Goal: Navigation & Orientation: Find specific page/section

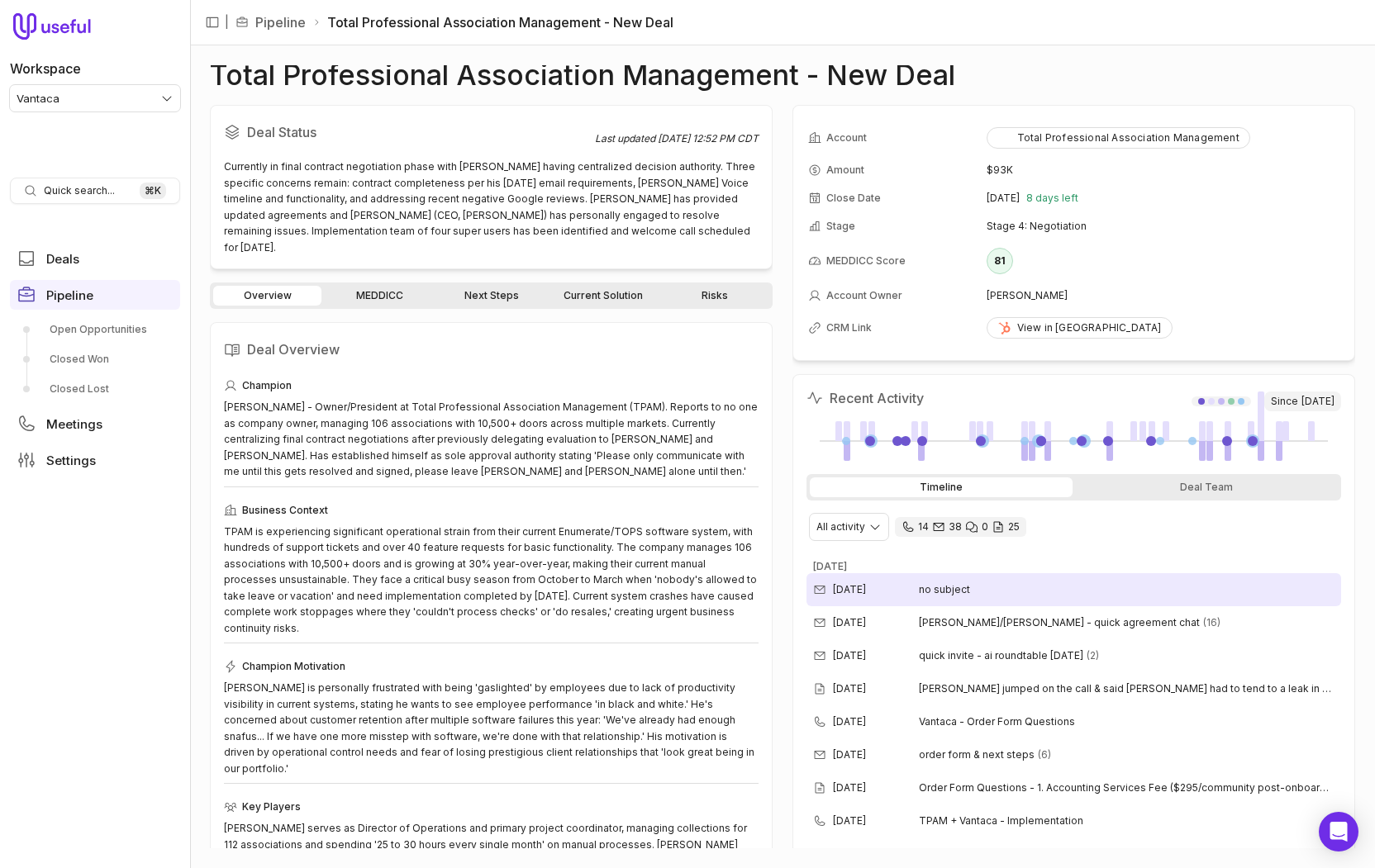
click at [948, 602] on div "Aug 18, 2025 no subject" at bounding box center [1074, 589] width 535 height 33
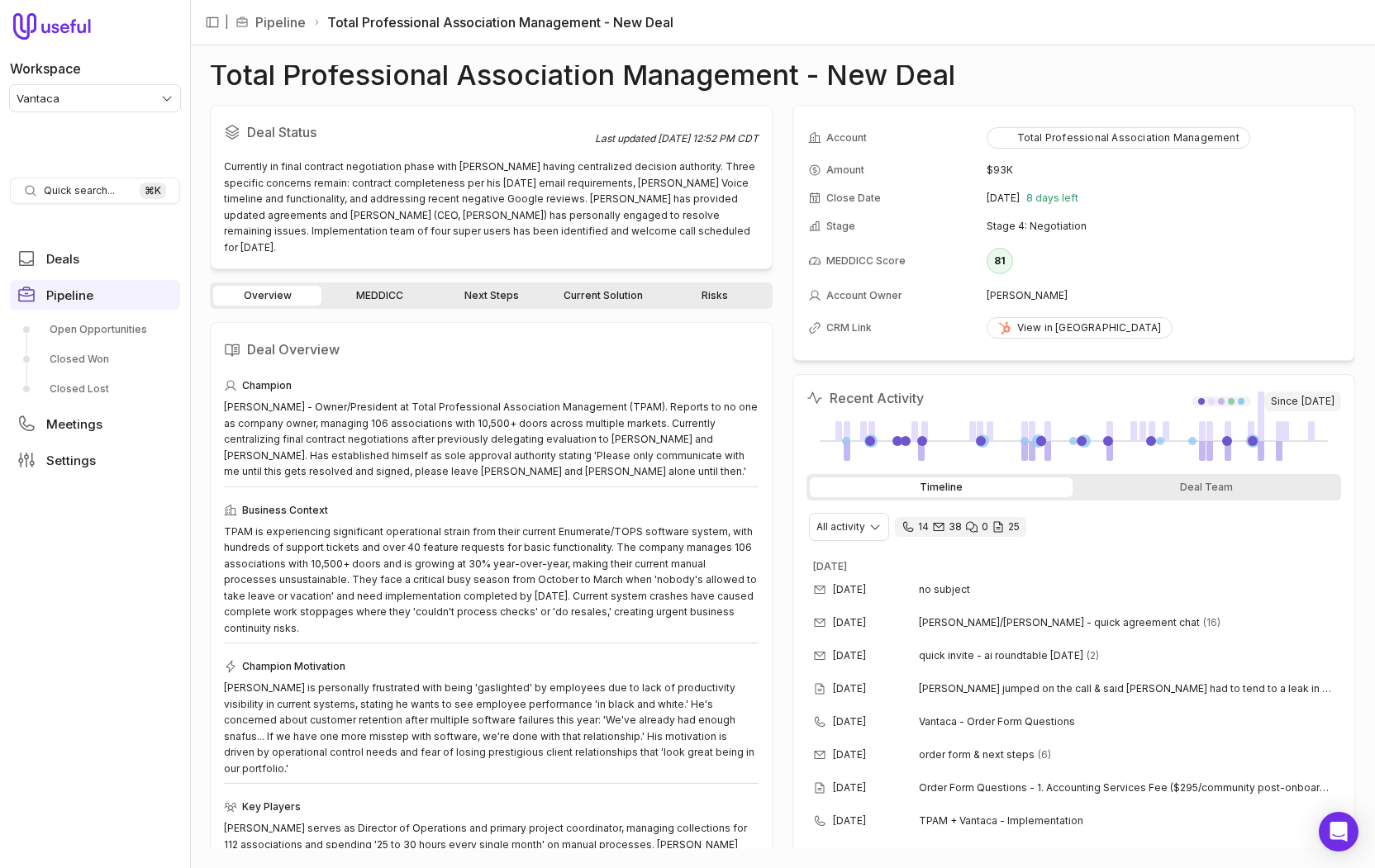
click at [379, 282] on div "Overview MEDDICC Next Steps Current Solution Risks" at bounding box center [492, 296] width 563 height 26
click at [356, 286] on link "MEDDICC" at bounding box center [378, 296] width 108 height 20
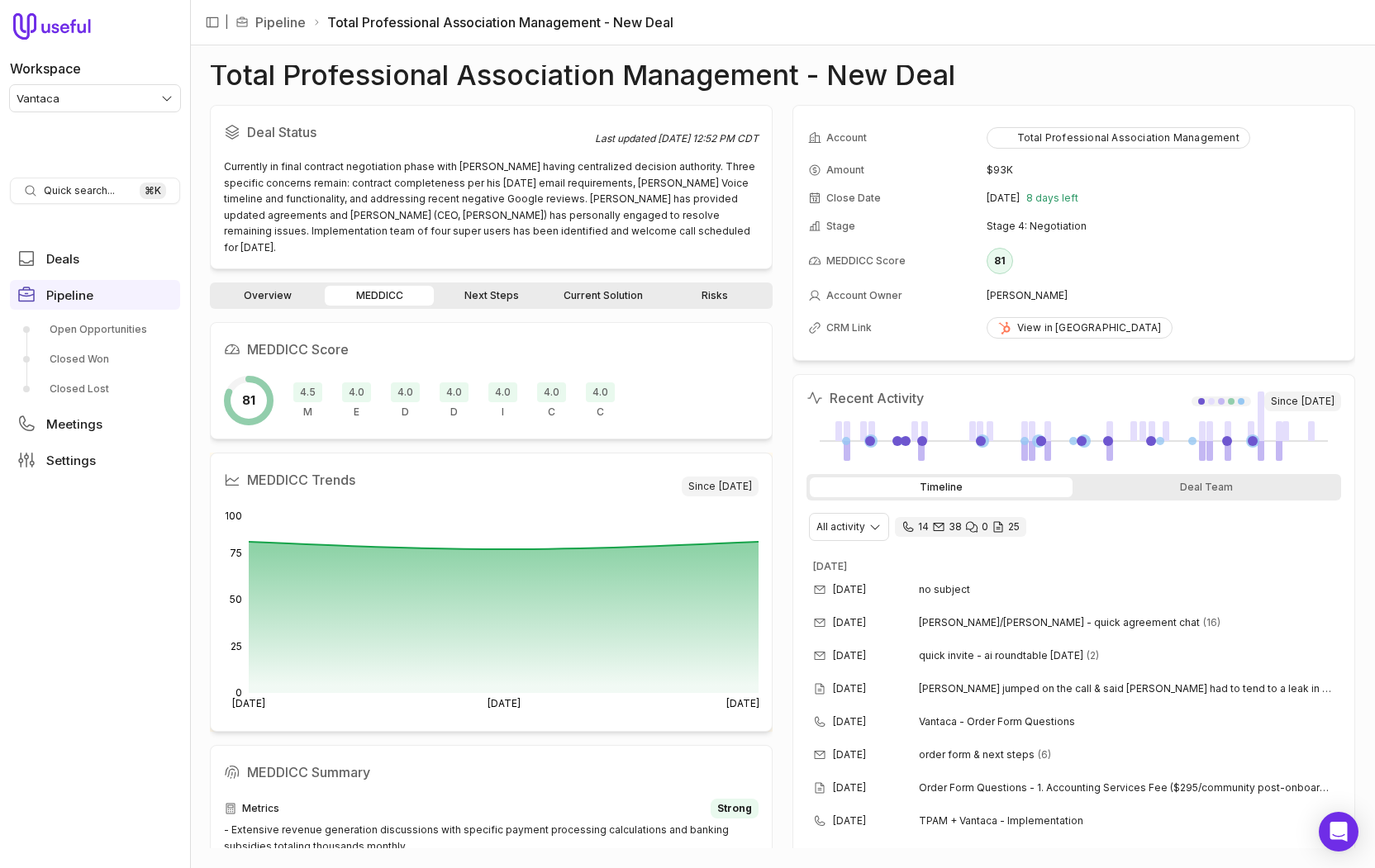
click at [478, 286] on link "Next Steps" at bounding box center [491, 296] width 108 height 20
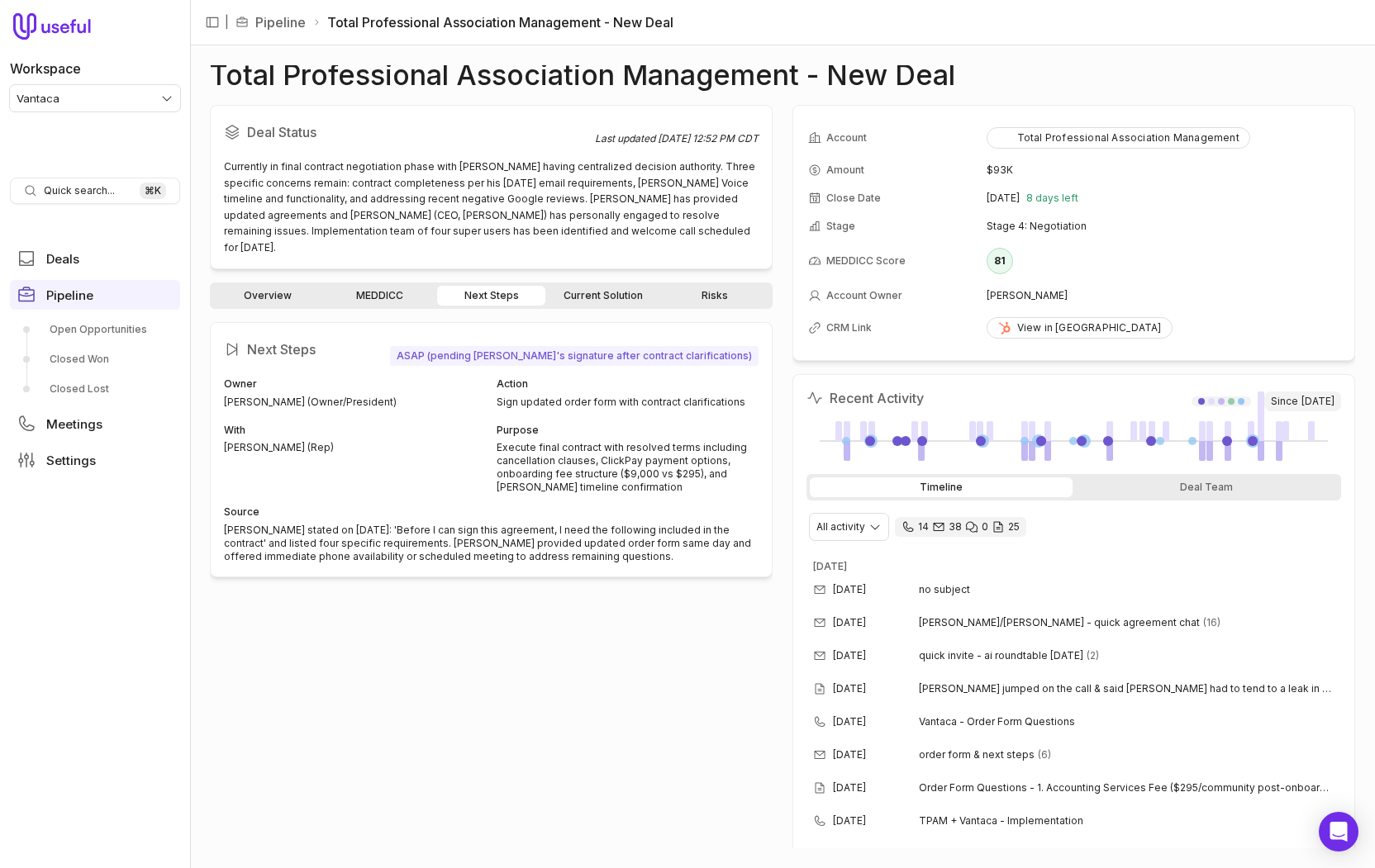
click at [588, 286] on link "Current Solution" at bounding box center [603, 296] width 108 height 20
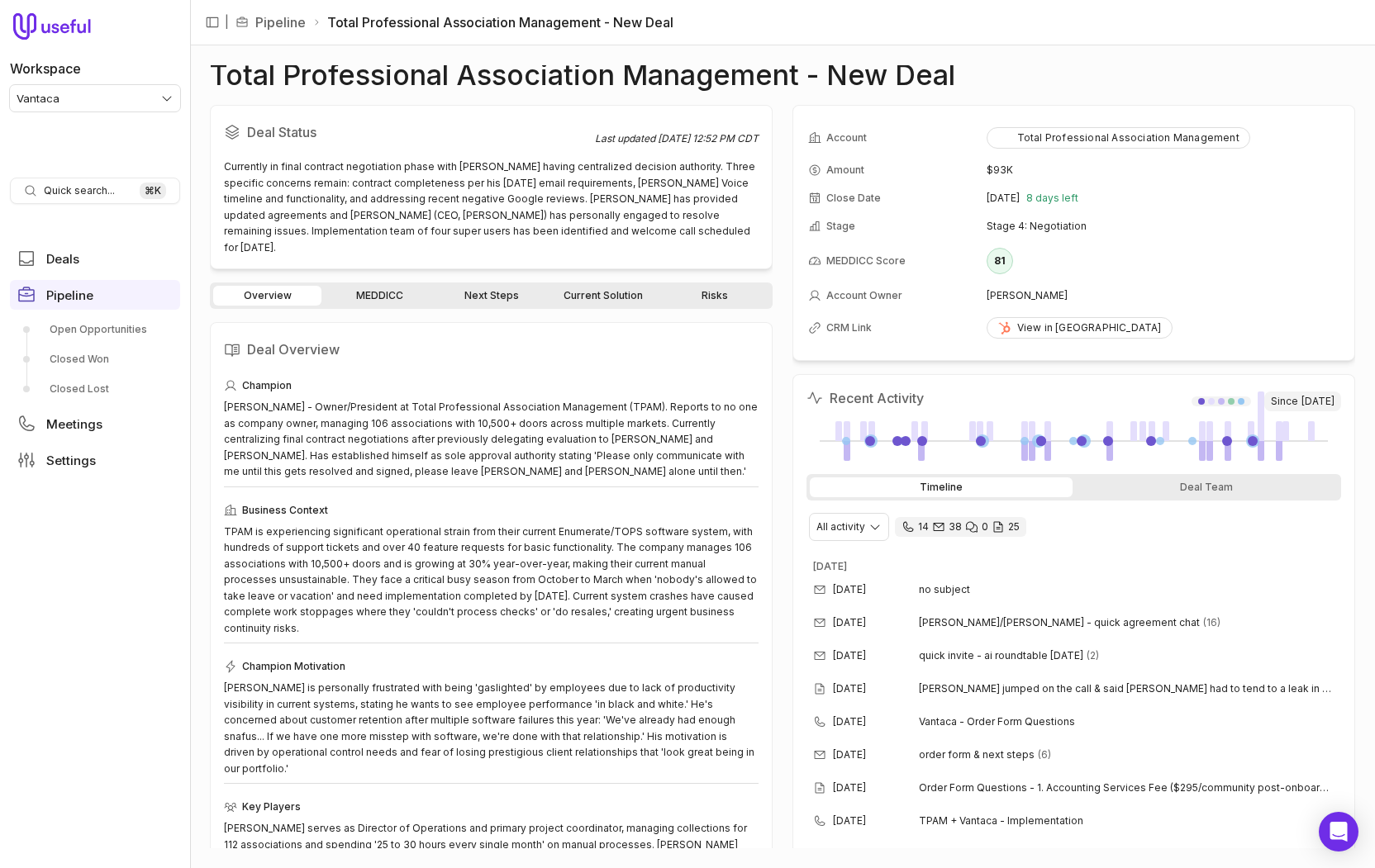
click at [387, 286] on link "MEDDICC" at bounding box center [378, 296] width 108 height 20
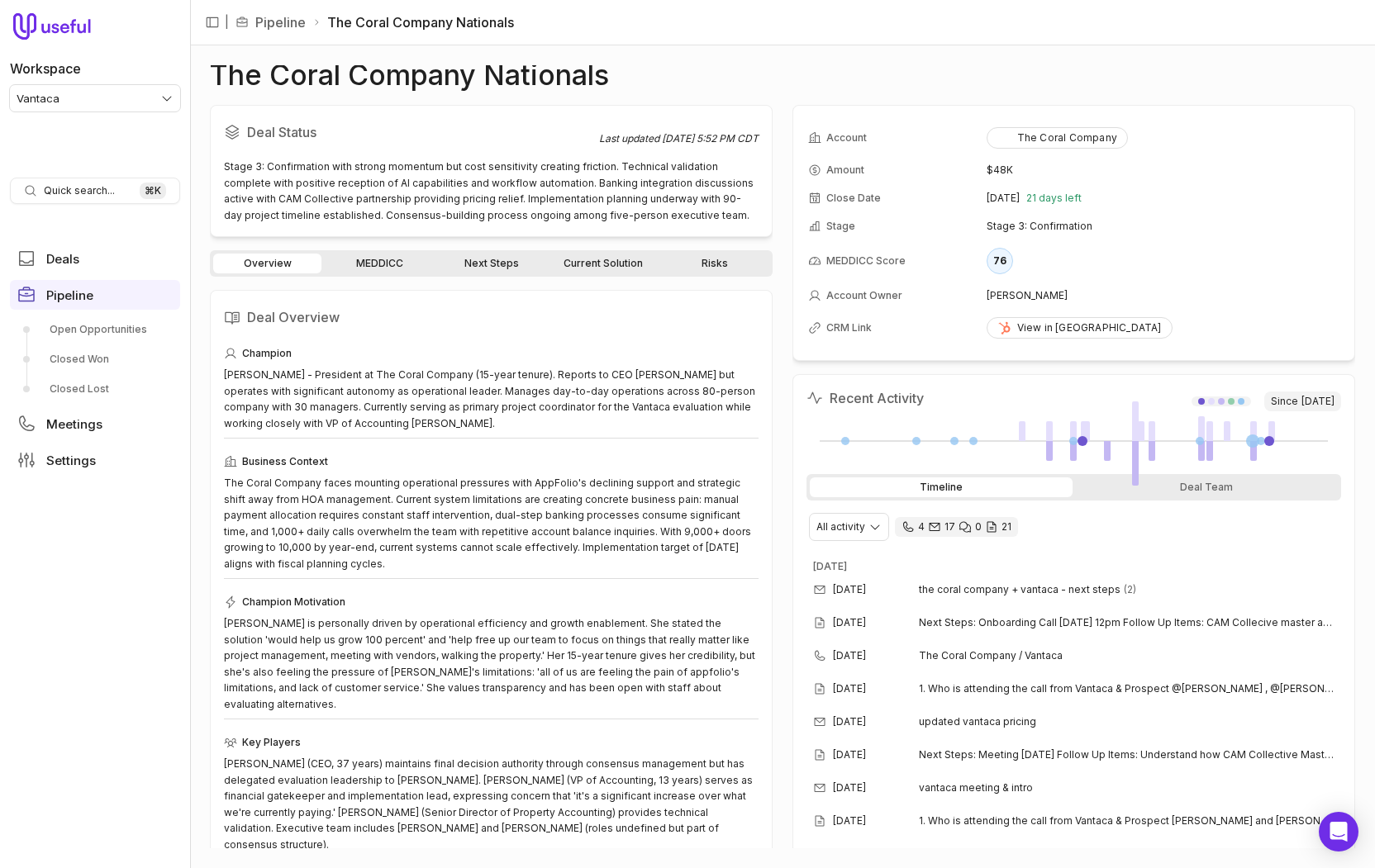
drag, startPoint x: 405, startPoint y: 248, endPoint x: 386, endPoint y: 260, distance: 22.5
click at [405, 248] on div "Deal Status Last updated Aug 14, 2025, 5:52 PM CDT Stage 3: Confirmation with s…" at bounding box center [492, 477] width 563 height 743
click at [384, 263] on link "MEDDICC" at bounding box center [378, 263] width 108 height 20
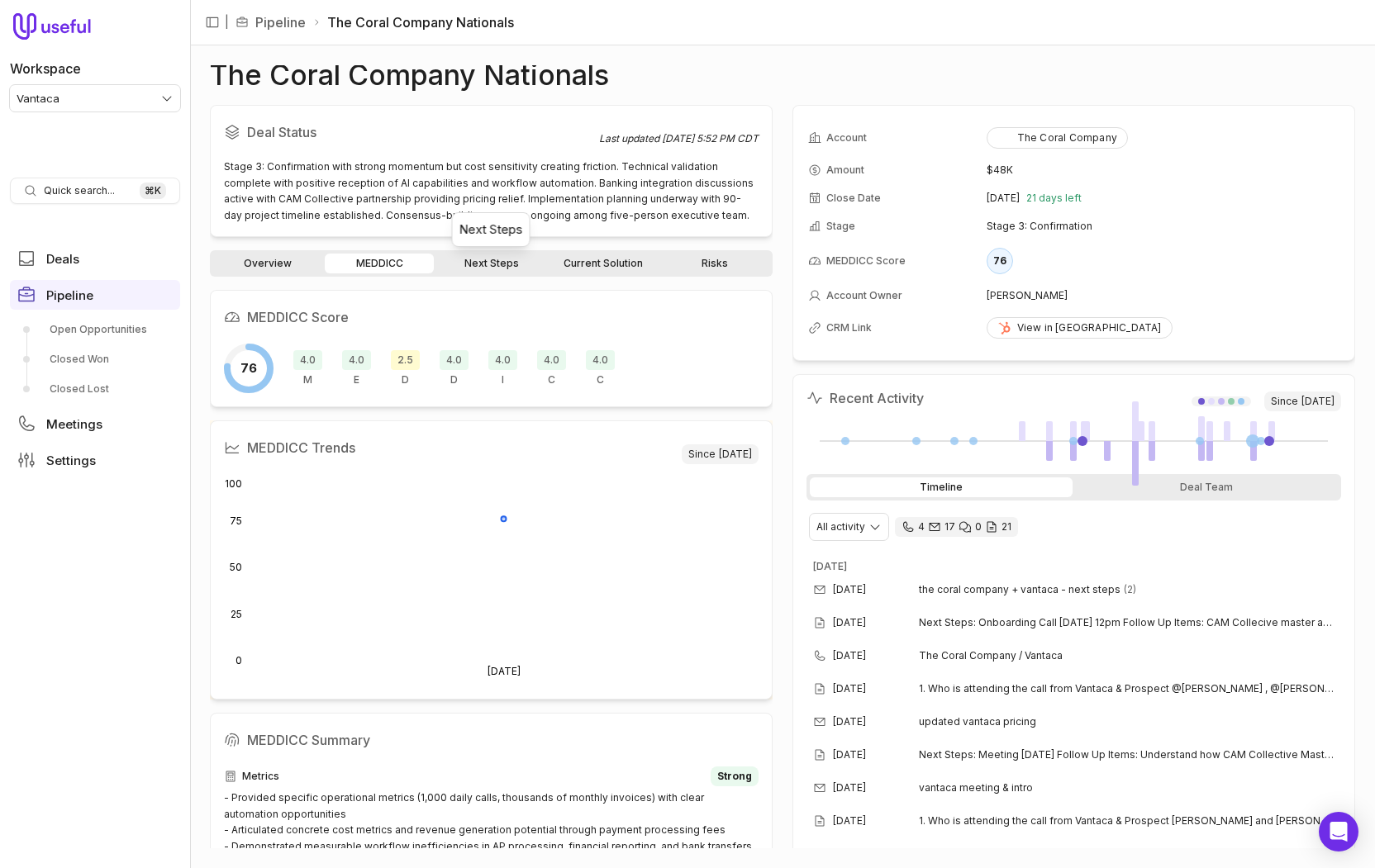
click at [480, 266] on link "Next Steps" at bounding box center [491, 263] width 108 height 20
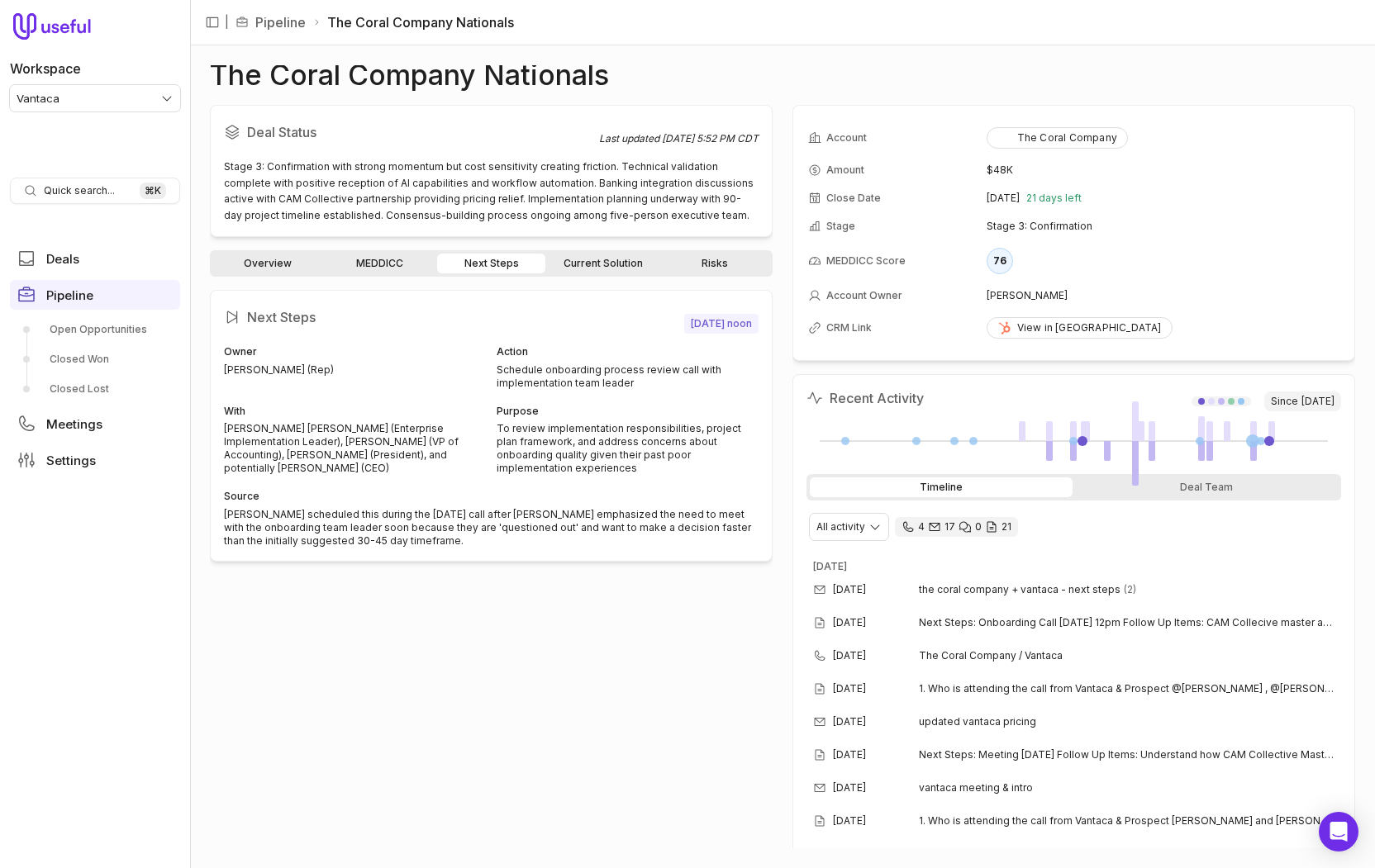
click at [397, 271] on link "MEDDICC" at bounding box center [378, 263] width 108 height 20
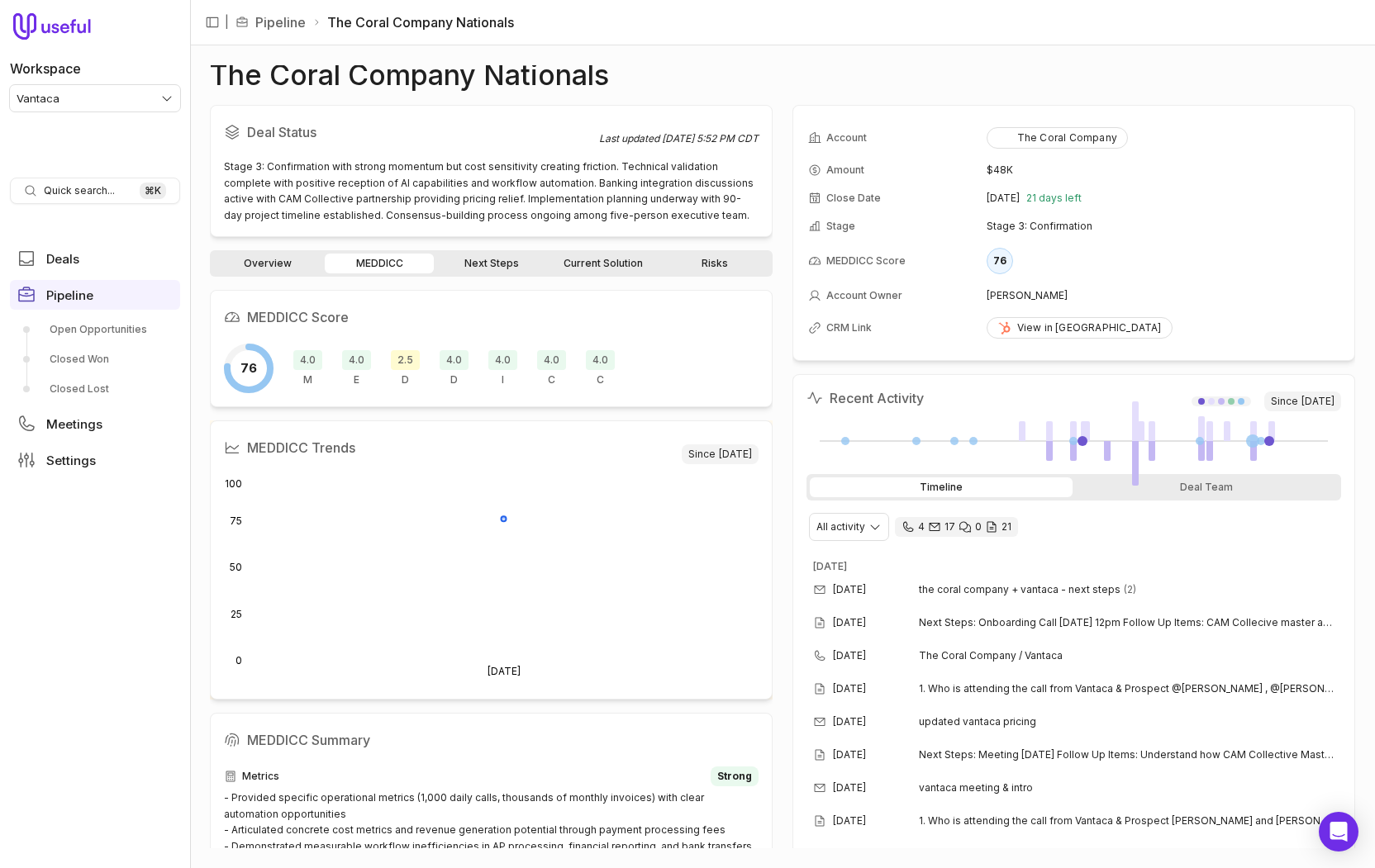
drag, startPoint x: 573, startPoint y: 266, endPoint x: 592, endPoint y: 266, distance: 19.0
click at [573, 266] on link "Current Solution" at bounding box center [603, 263] width 108 height 20
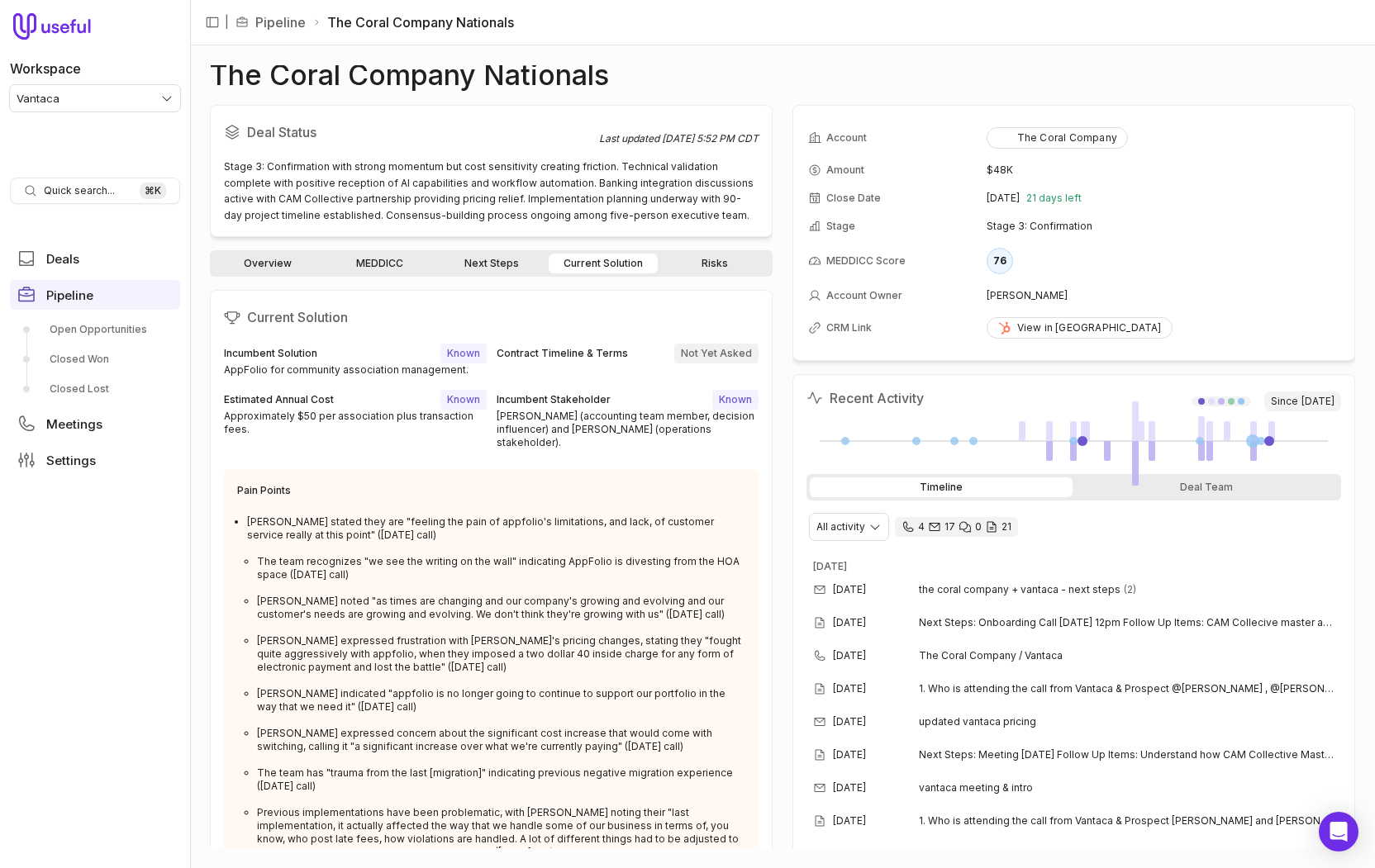
click at [705, 257] on link "Risks" at bounding box center [714, 263] width 108 height 20
click at [253, 248] on div "Deal Status Last updated Aug 14, 2025, 5:52 PM CDT Stage 3: Confirmation with s…" at bounding box center [492, 477] width 563 height 743
drag, startPoint x: 360, startPoint y: 262, endPoint x: 331, endPoint y: 263, distance: 29.0
click at [360, 262] on link "MEDDICC" at bounding box center [378, 263] width 108 height 20
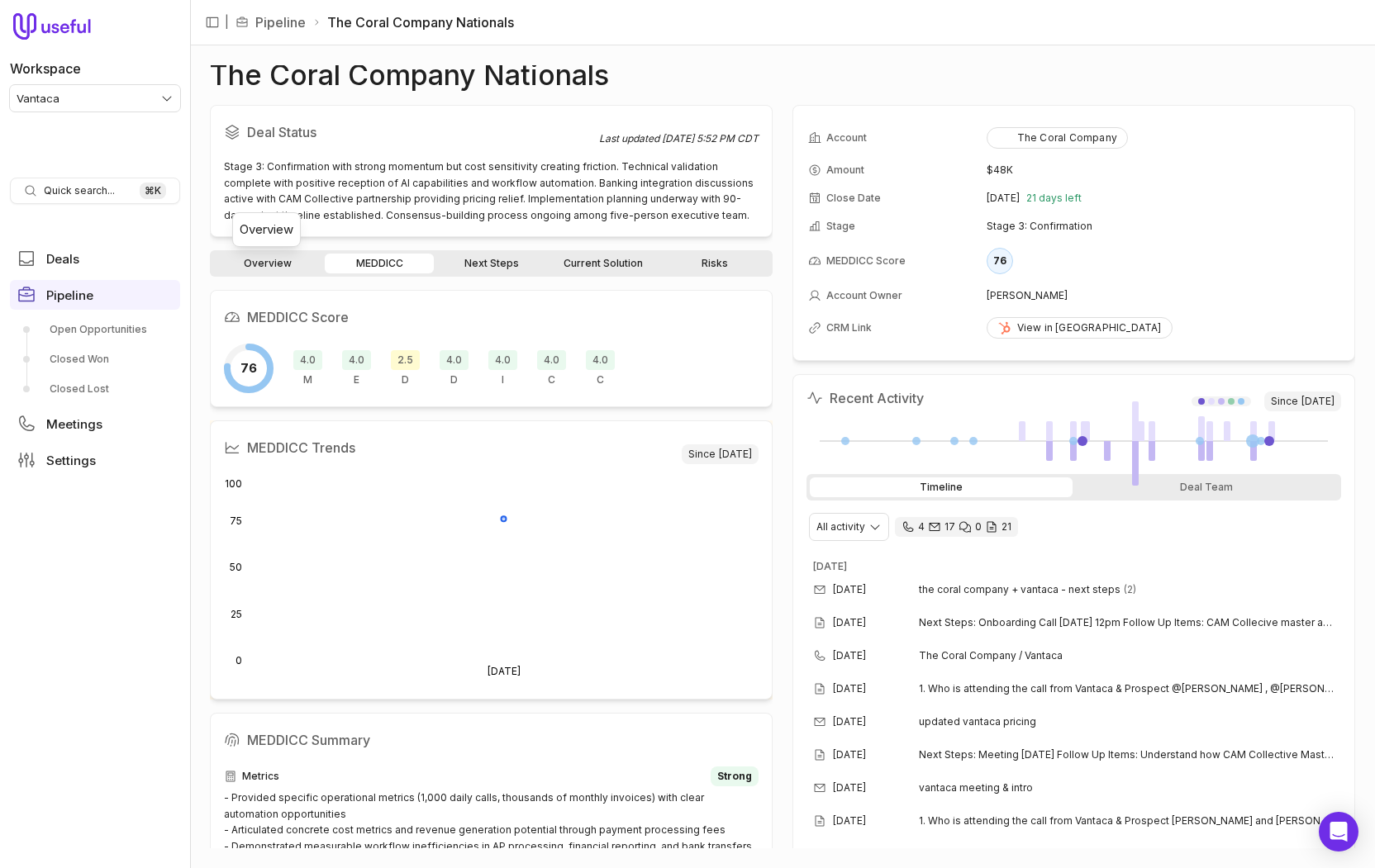
click at [264, 261] on link "Overview" at bounding box center [267, 263] width 108 height 20
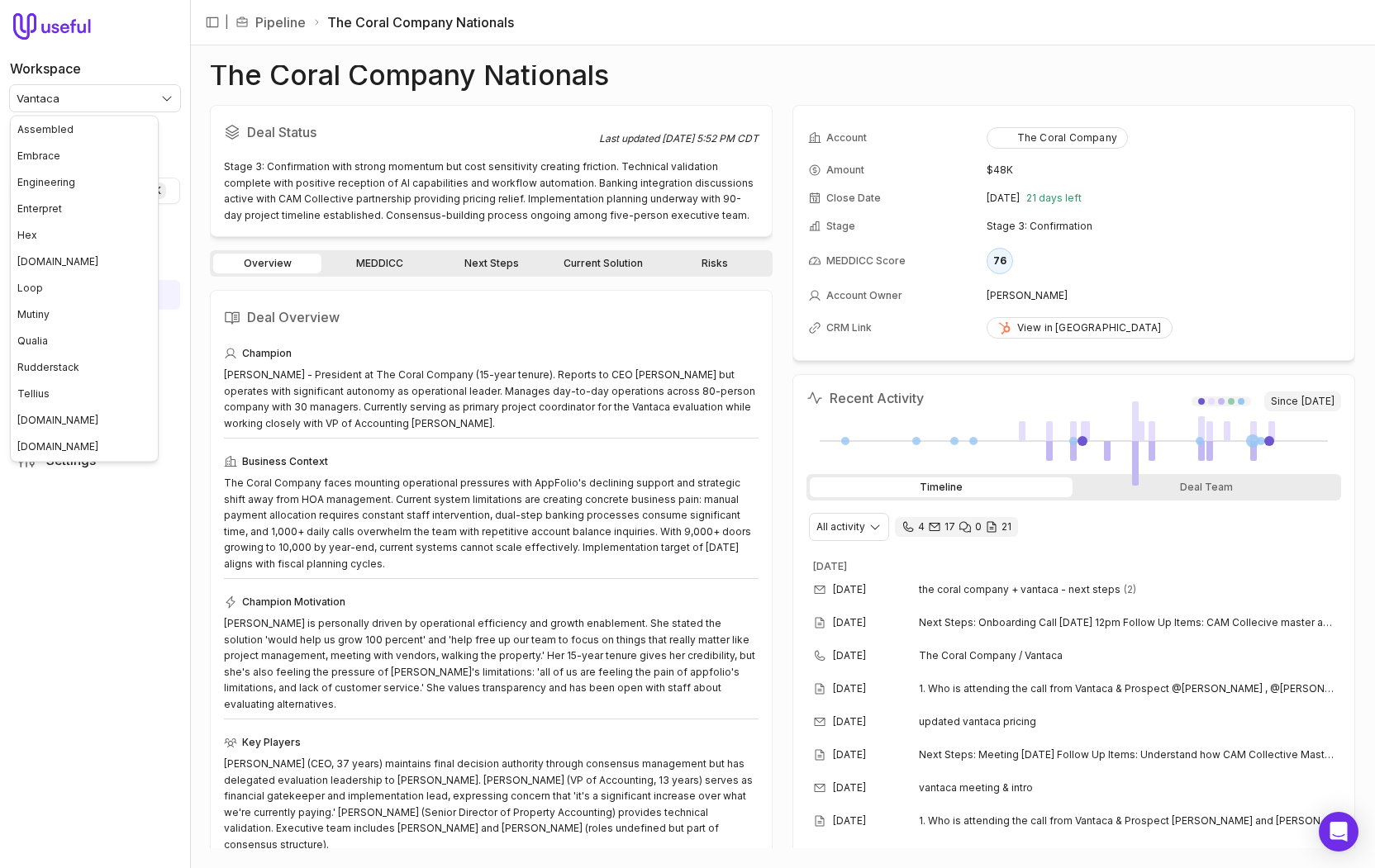
click at [116, 91] on html "Workspace Vantaca Quick search... ⌘ K Deals Pipeline Open Opportunities Closed …" at bounding box center [687, 434] width 1375 height 868
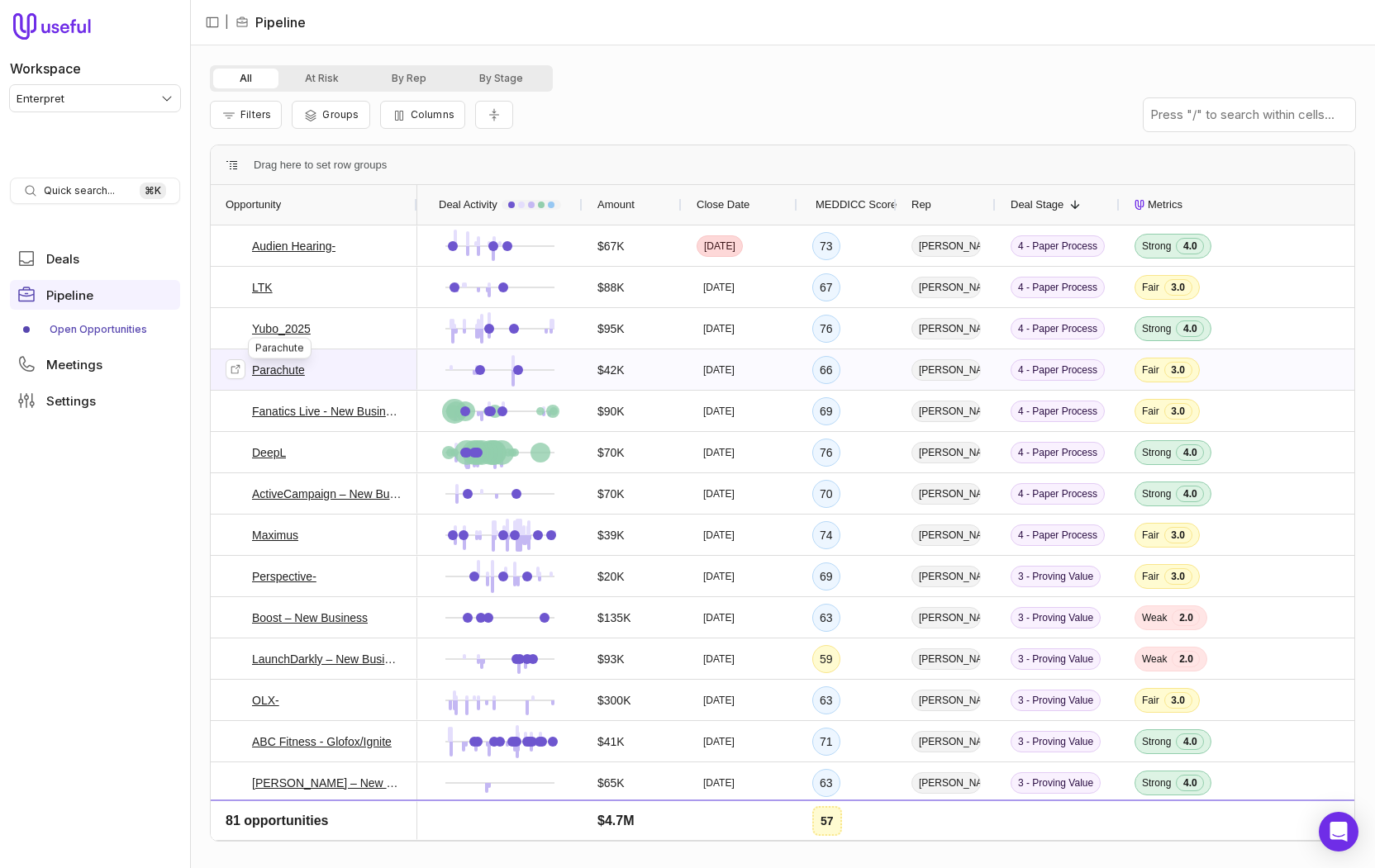
click at [274, 369] on link "Parachute" at bounding box center [278, 370] width 53 height 20
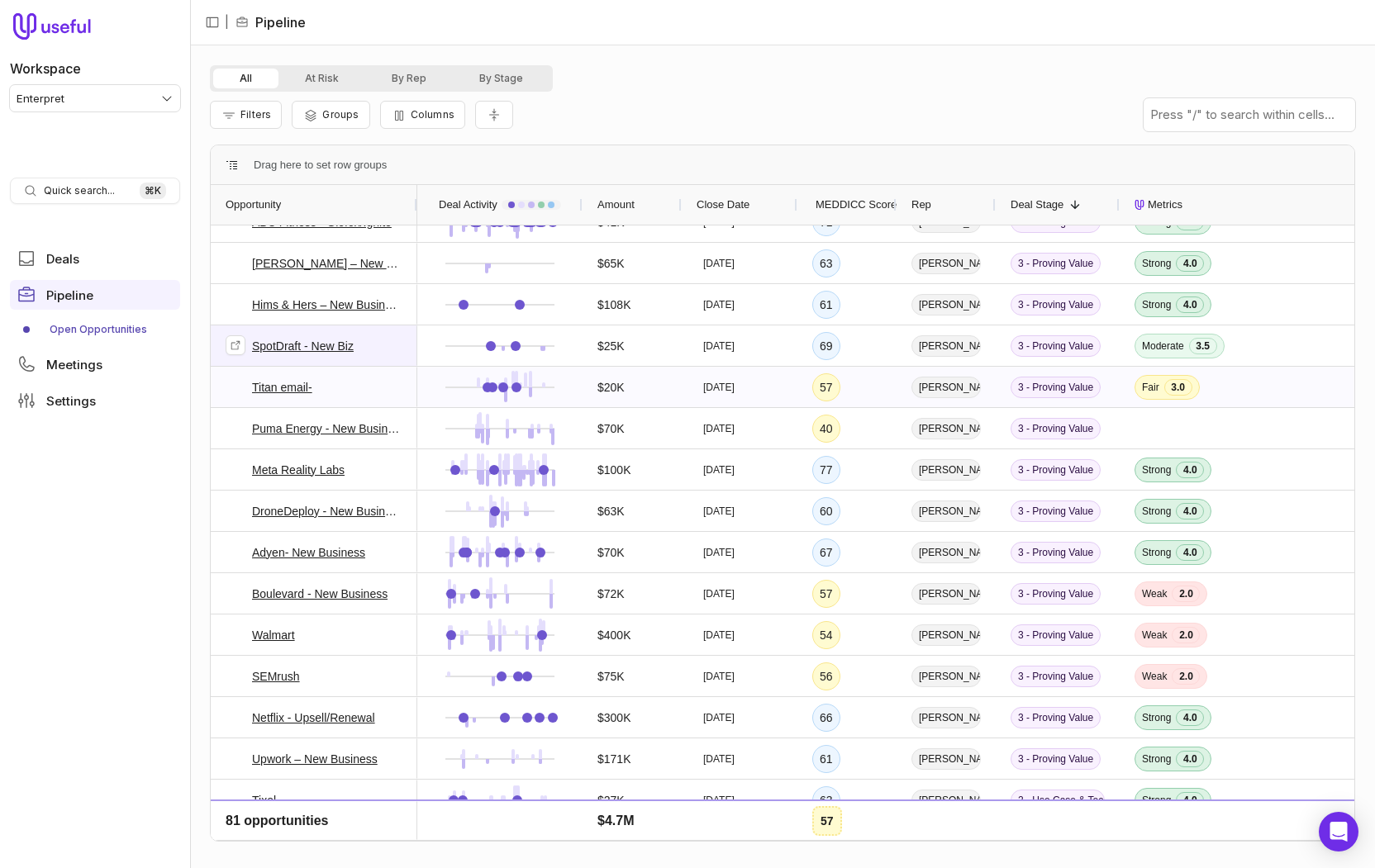
scroll to position [992, 0]
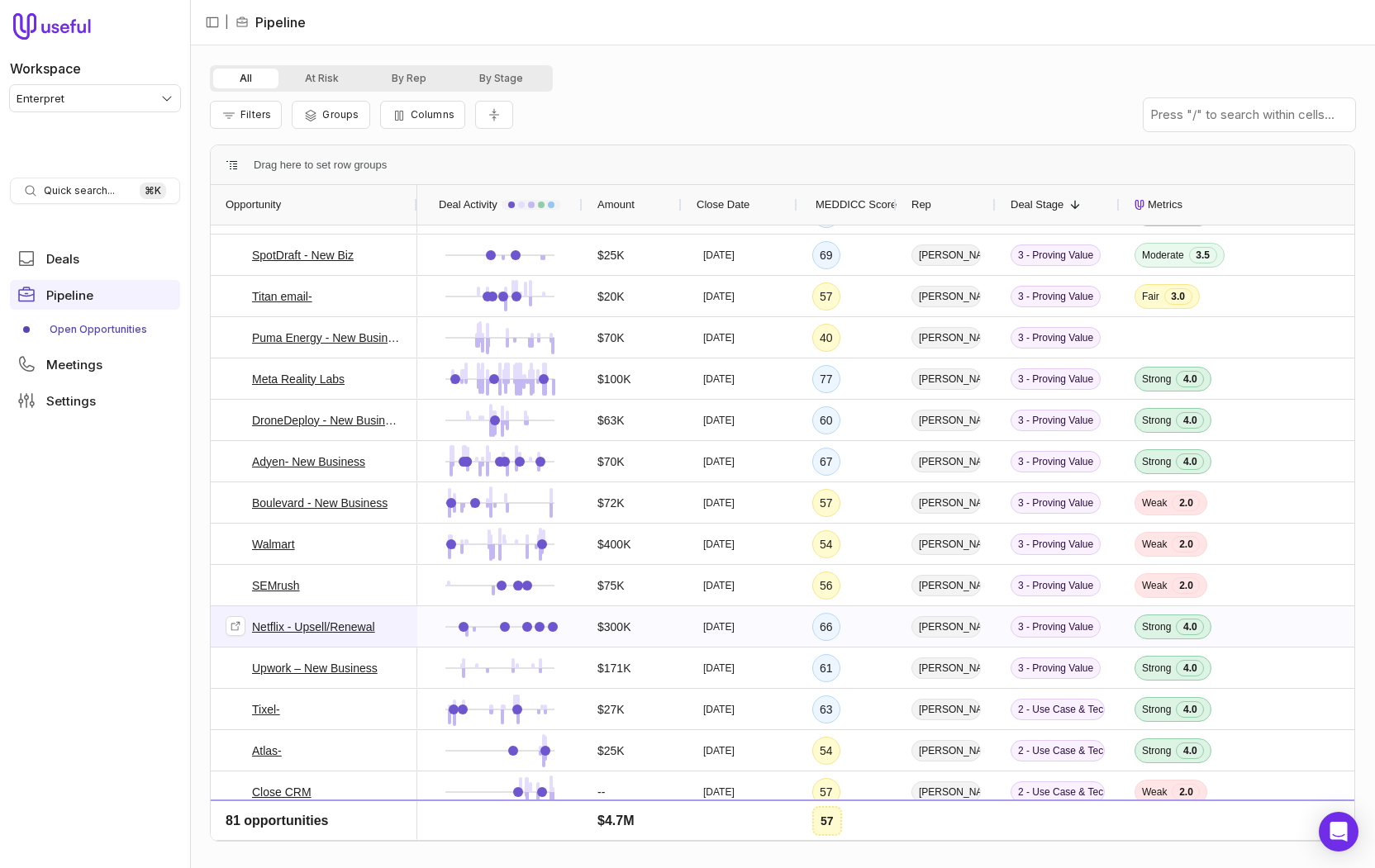
click at [328, 630] on link "Netflix - Upsell/Renewal" at bounding box center [313, 627] width 123 height 20
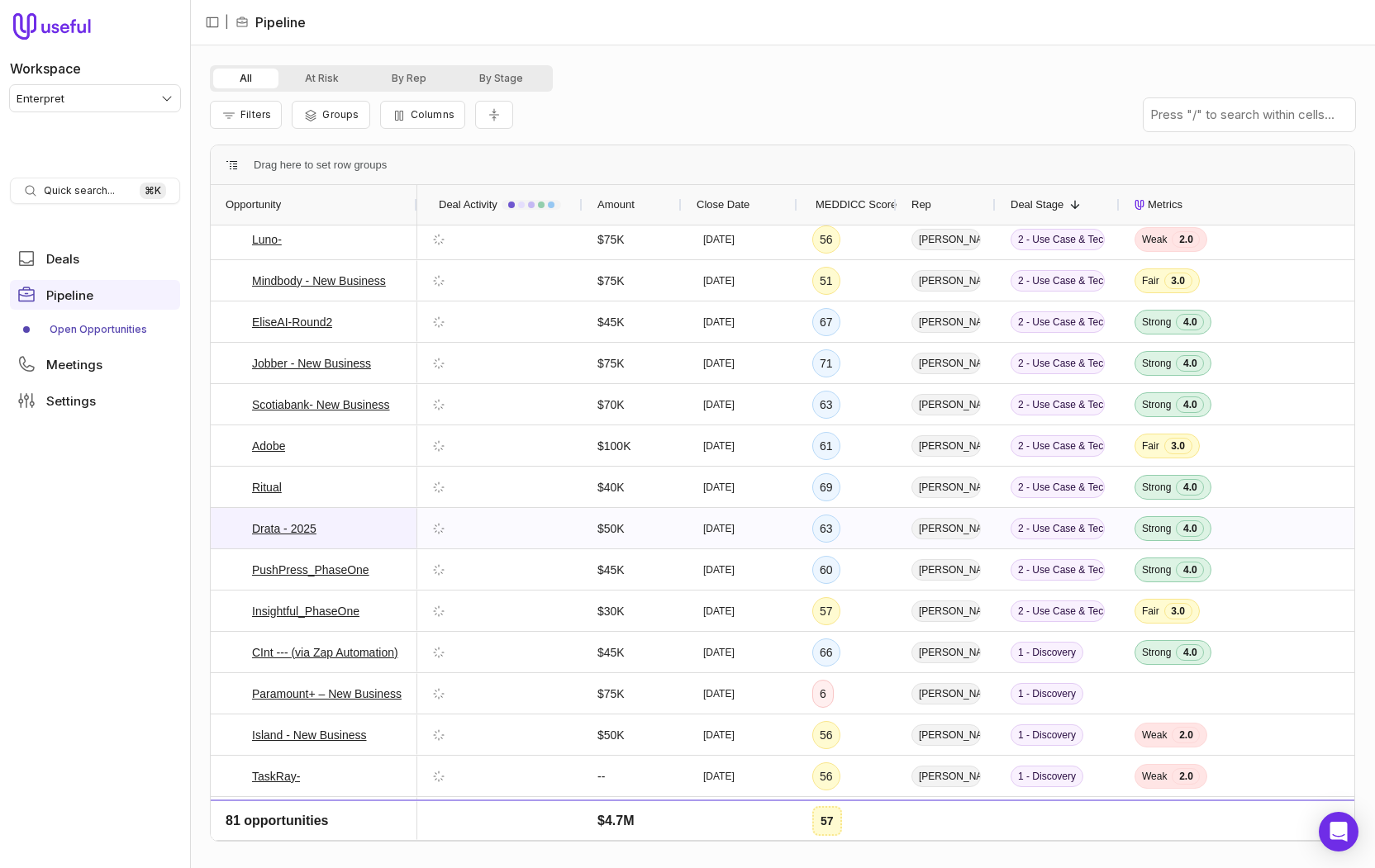
scroll to position [2142, 0]
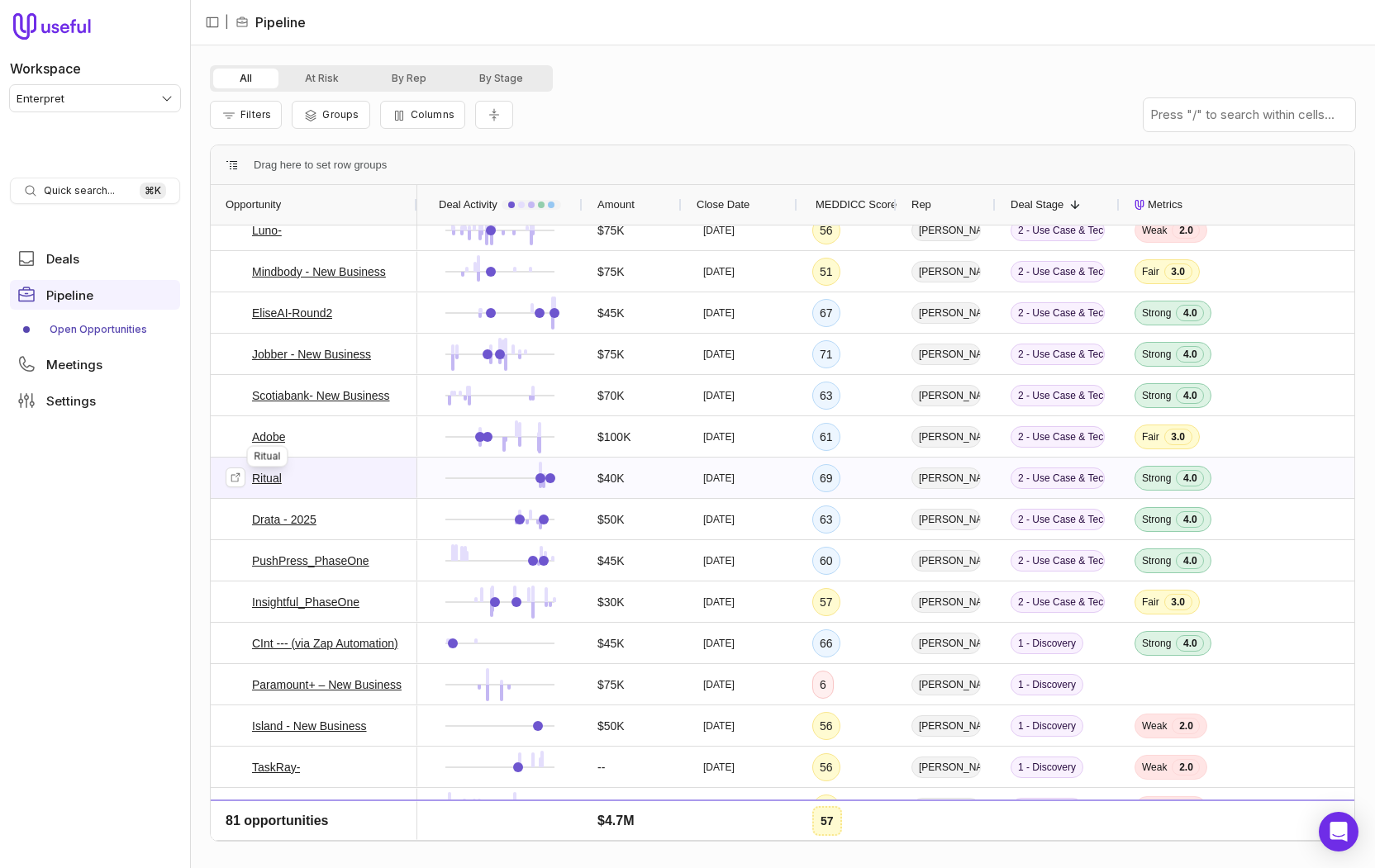
click at [271, 477] on link "Ritual" at bounding box center [267, 478] width 30 height 20
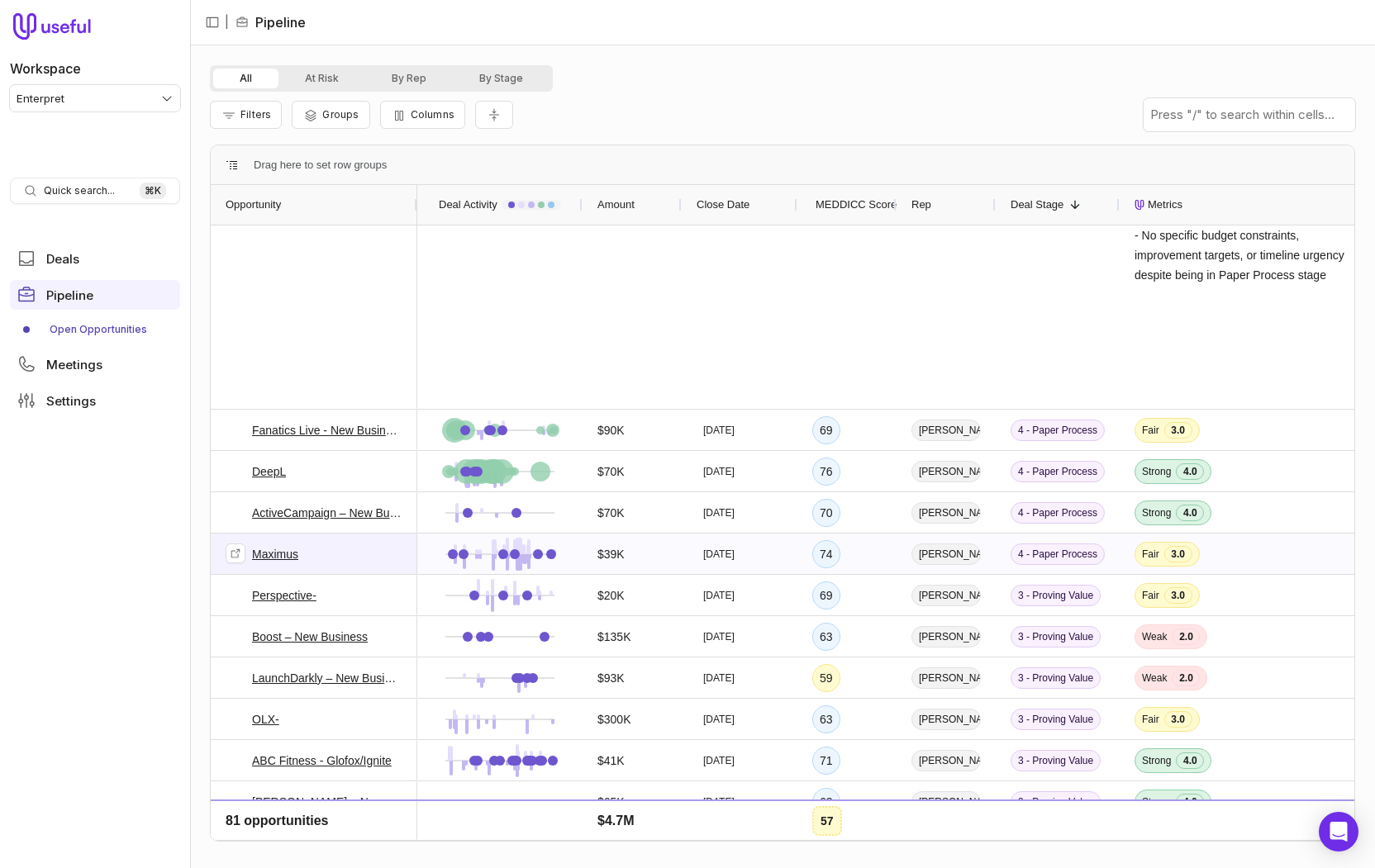
drag, startPoint x: 280, startPoint y: 555, endPoint x: 348, endPoint y: 519, distance: 76.9
click at [281, 555] on link "Maximus" at bounding box center [274, 554] width 46 height 20
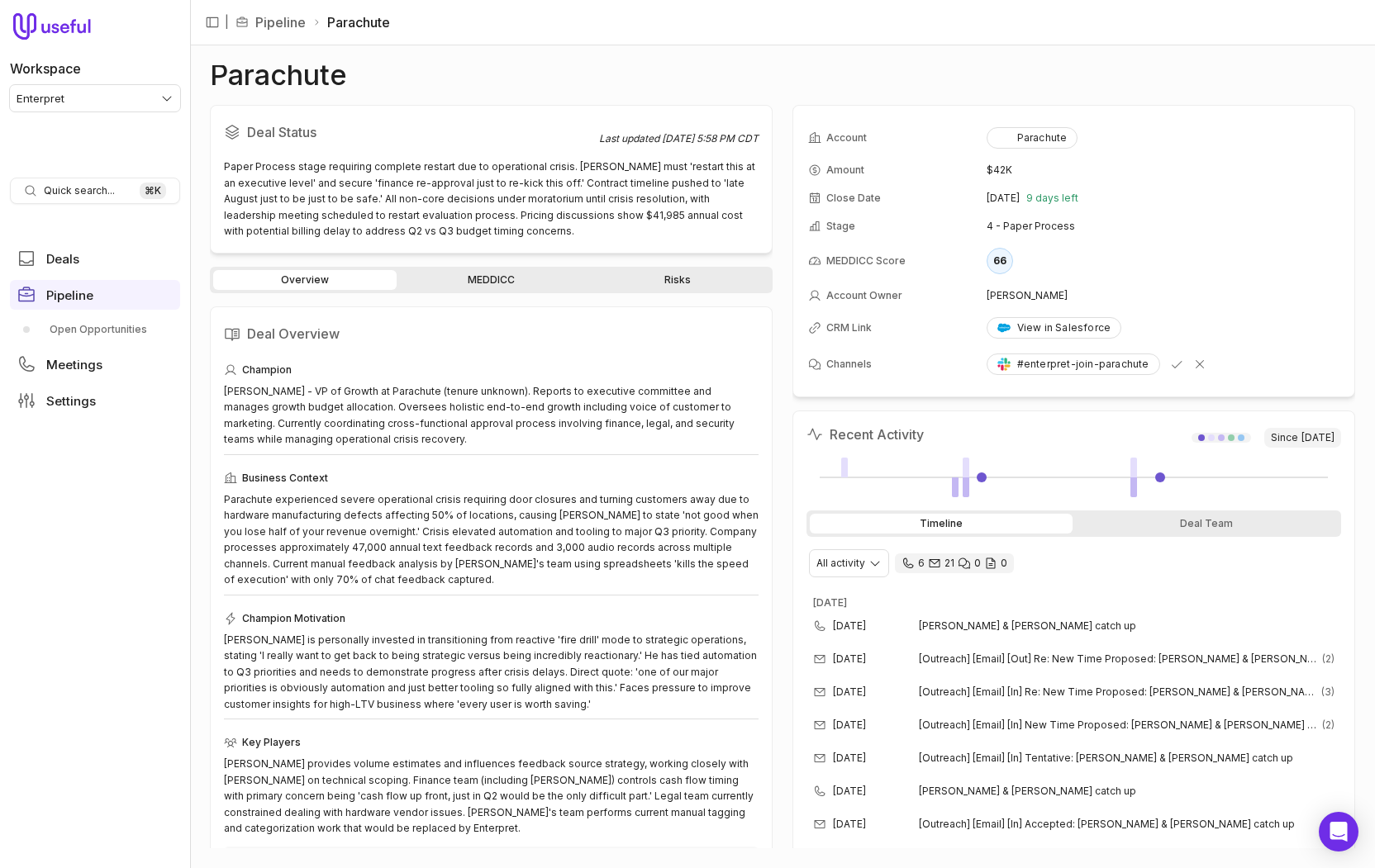
click at [447, 274] on link "MEDDICC" at bounding box center [491, 280] width 183 height 20
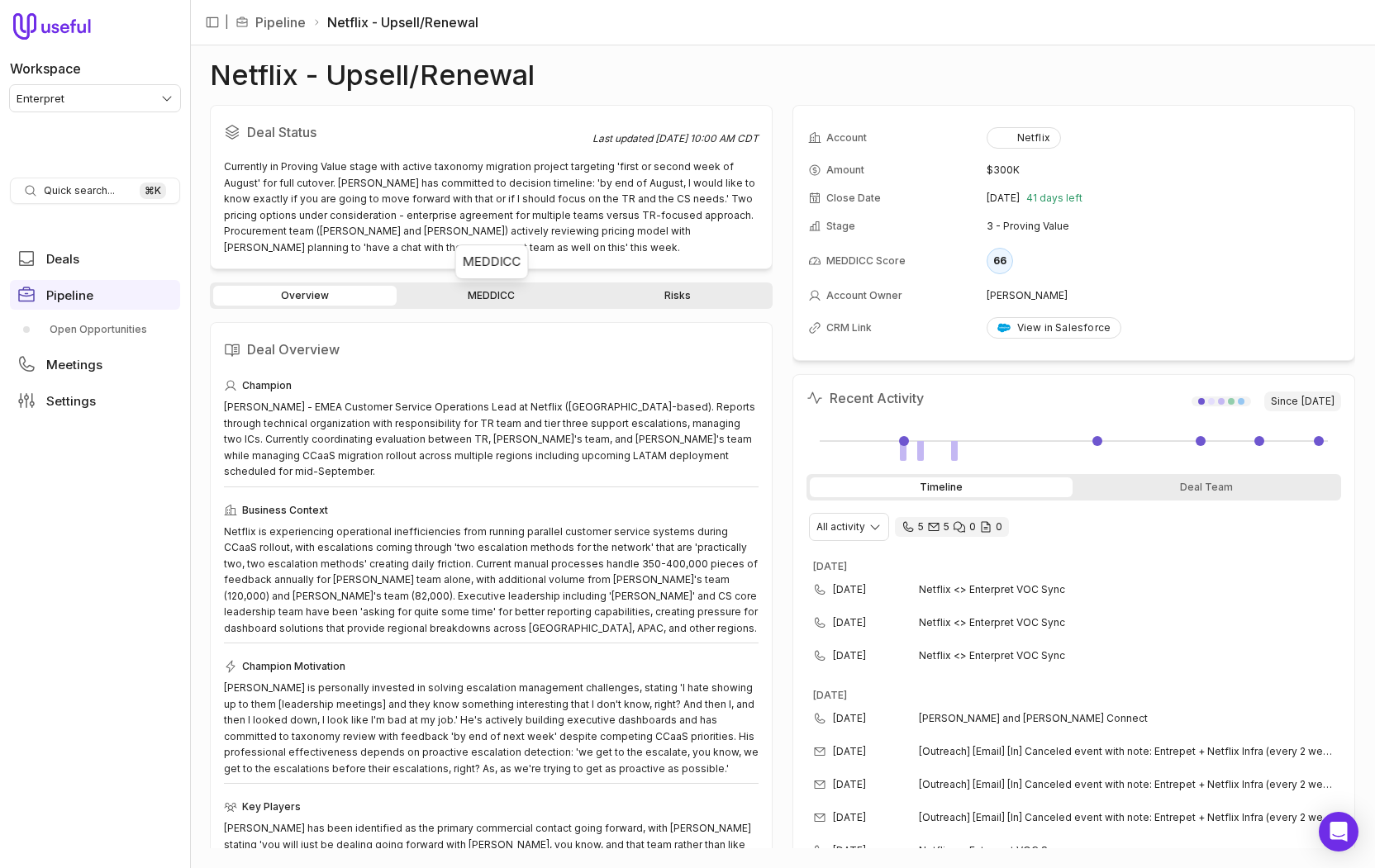
click at [516, 294] on link "MEDDICC" at bounding box center [491, 296] width 183 height 20
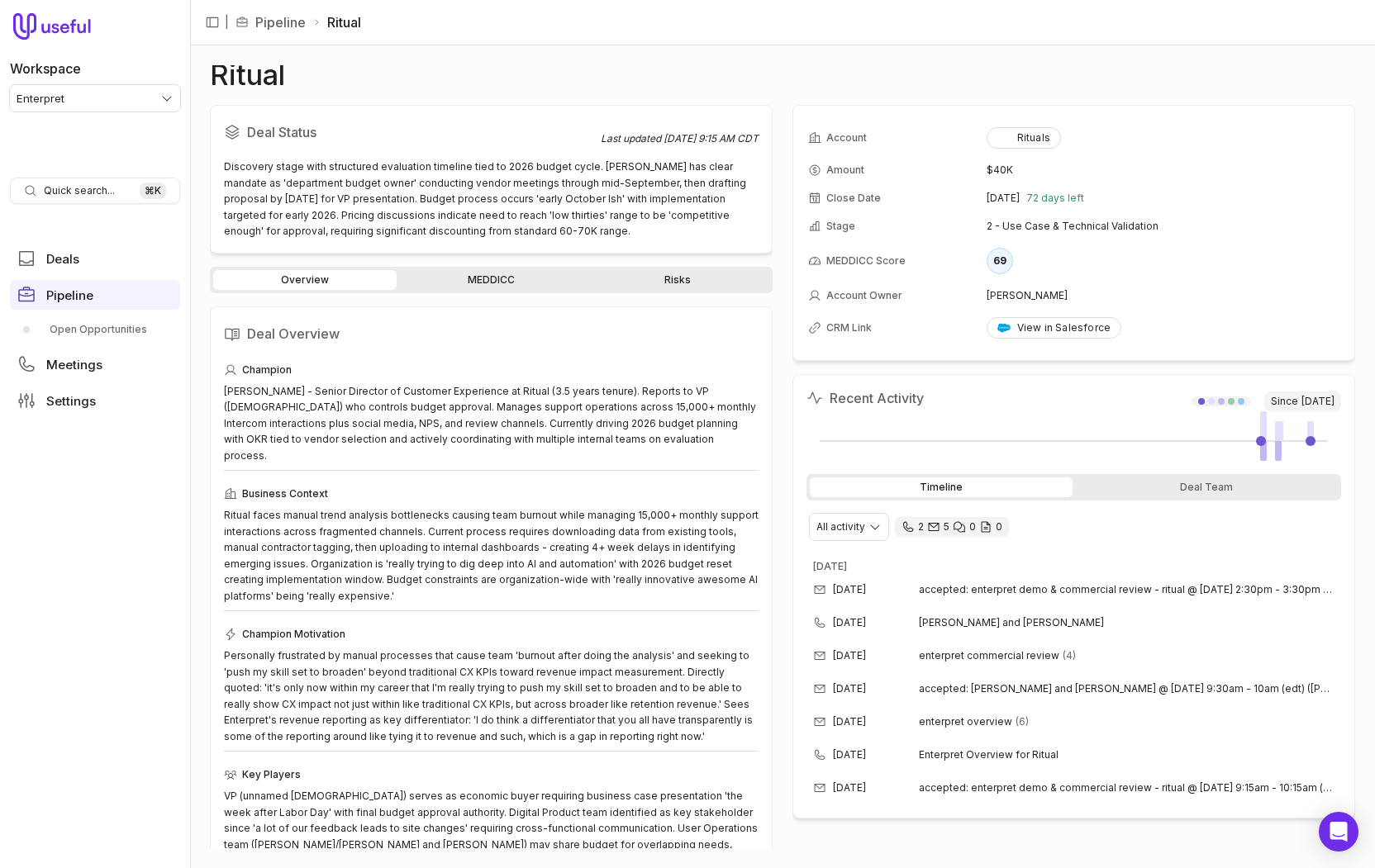
drag, startPoint x: 494, startPoint y: 289, endPoint x: 521, endPoint y: 300, distance: 29.2
click at [494, 289] on link "MEDDICC" at bounding box center [491, 280] width 183 height 20
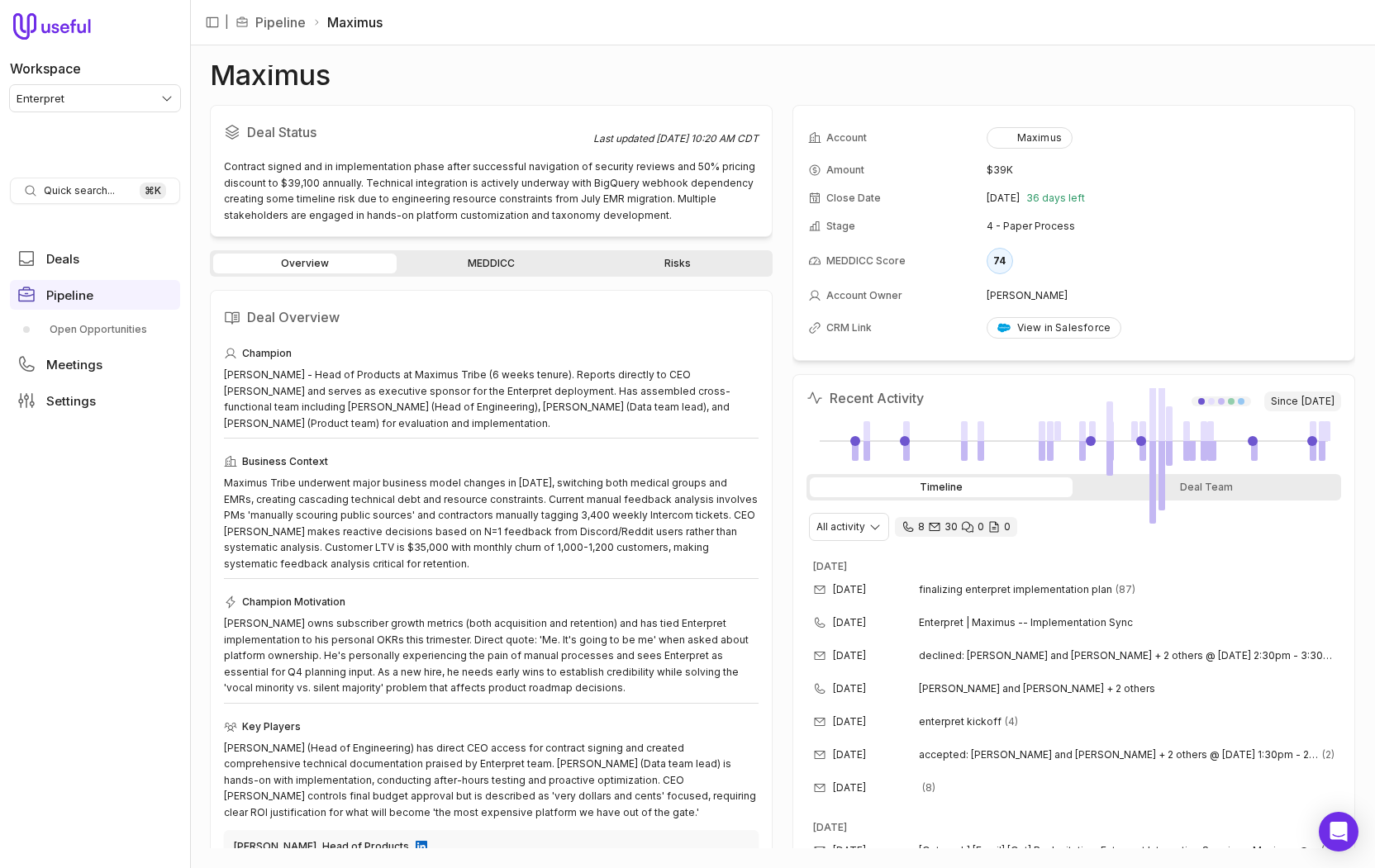
click at [490, 271] on link "MEDDICC" at bounding box center [491, 263] width 183 height 20
